Goal: Task Accomplishment & Management: Use online tool/utility

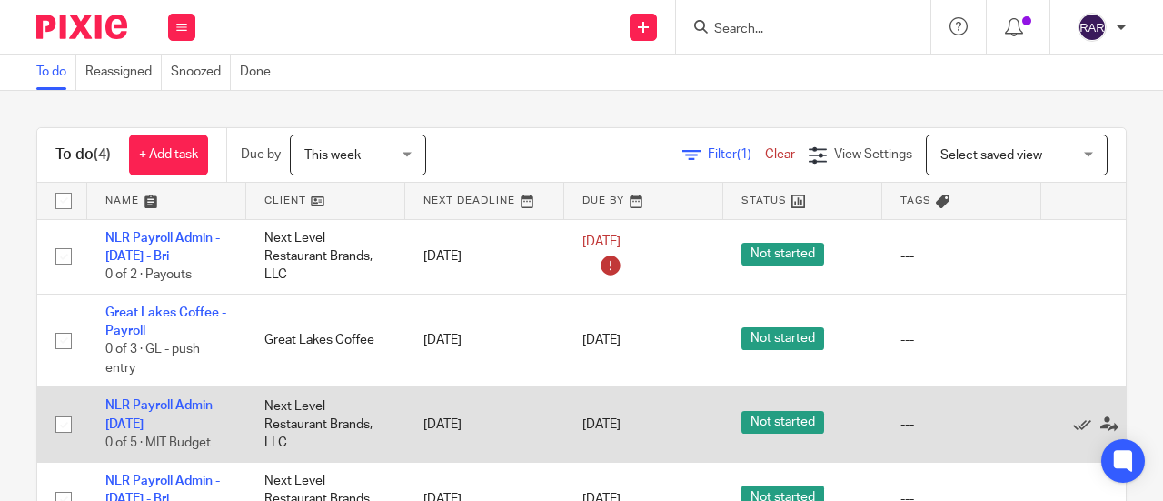
scroll to position [40, 0]
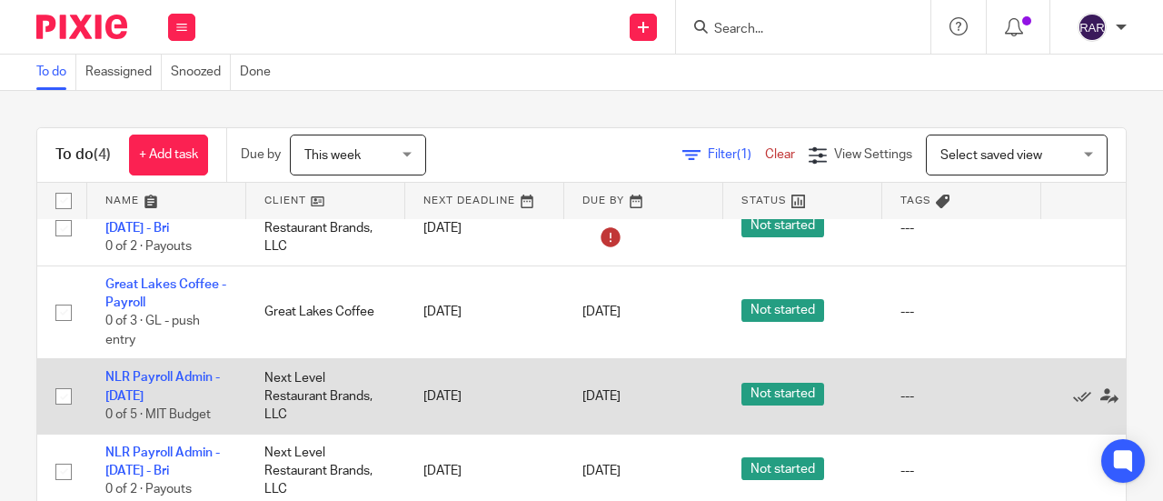
click at [154, 373] on td "NLR Payroll Admin - Thursday 0 of 5 · MIT Budget" at bounding box center [166, 396] width 159 height 74
click at [123, 386] on link "NLR Payroll Admin - [DATE]" at bounding box center [162, 386] width 114 height 31
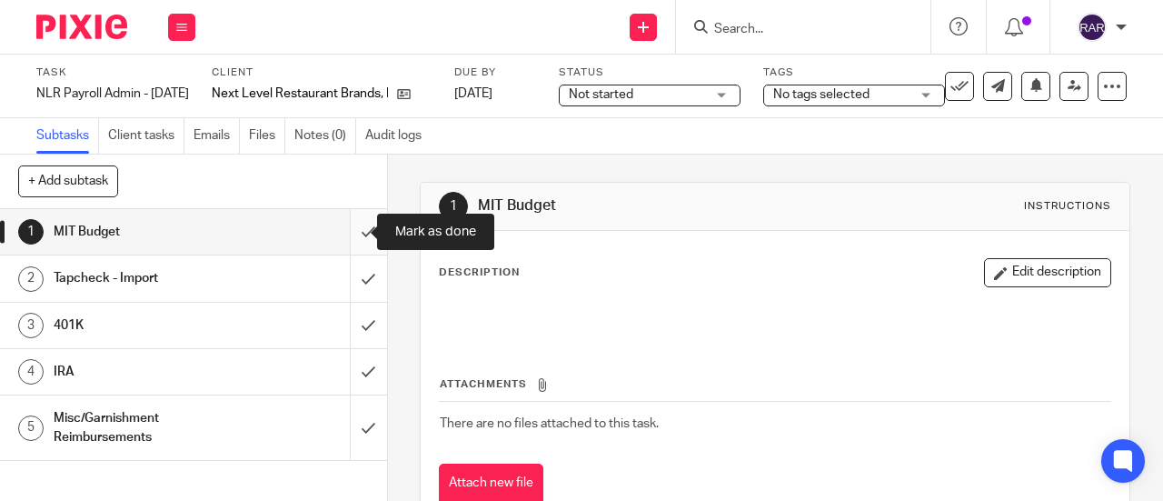
click at [351, 232] on input "submit" at bounding box center [193, 231] width 387 height 45
